Goal: Register for event/course

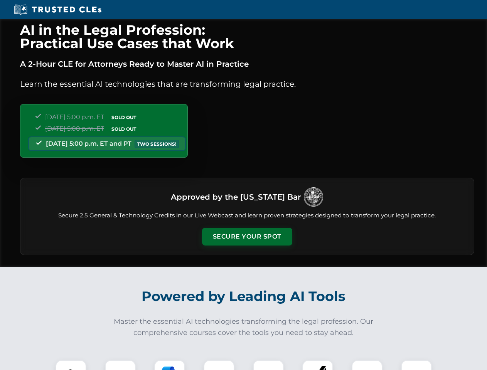
click at [247, 237] on button "Secure Your Spot" at bounding box center [247, 237] width 90 height 18
click at [71, 365] on img at bounding box center [71, 375] width 22 height 22
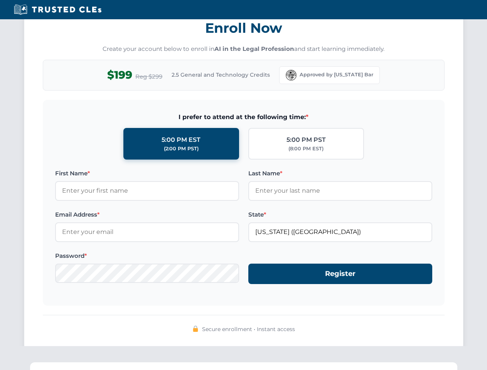
scroll to position [757, 0]
